Goal: Find specific page/section: Find specific page/section

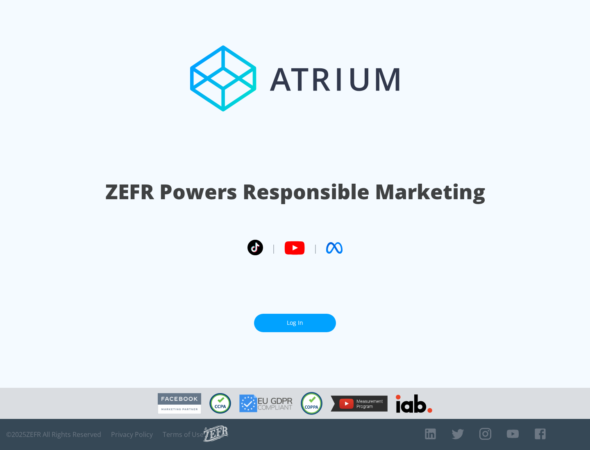
click at [295, 323] on link "Log In" at bounding box center [295, 323] width 82 height 18
